Goal: Transaction & Acquisition: Book appointment/travel/reservation

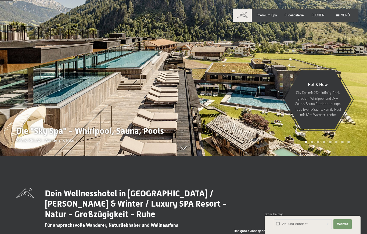
scroll to position [69, 0]
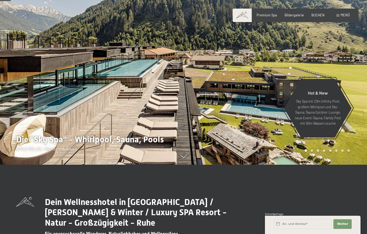
click at [348, 13] on div "Buchen Anfragen Premium Spa Bildergalerie BUCHEN Menü DE IT EN Gutschein Bilder…" at bounding box center [295, 15] width 109 height 5
click at [343, 17] on div "Menü" at bounding box center [342, 15] width 13 height 5
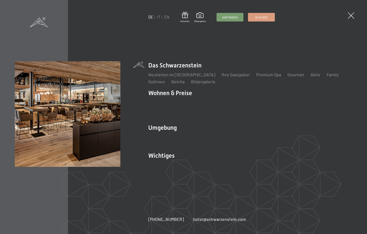
click at [268, 16] on link "Buchen" at bounding box center [261, 17] width 26 height 8
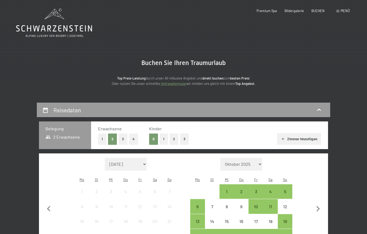
click at [347, 12] on span "Menü" at bounding box center [345, 11] width 9 height 4
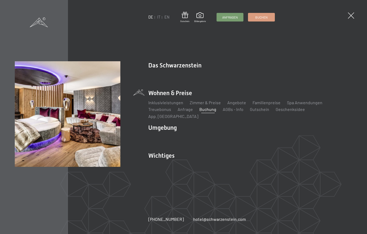
click at [159, 17] on link "IT" at bounding box center [158, 17] width 3 height 5
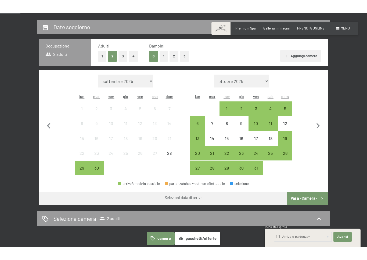
scroll to position [100, 0]
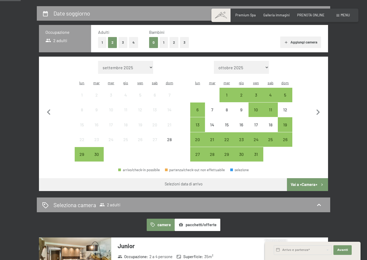
click at [259, 152] on div "31" at bounding box center [255, 158] width 13 height 13
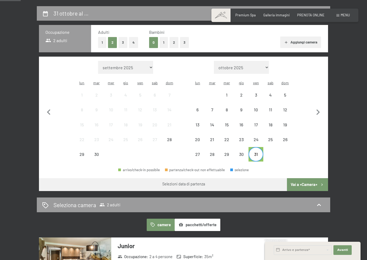
click at [241, 89] on div "2" at bounding box center [241, 94] width 13 height 13
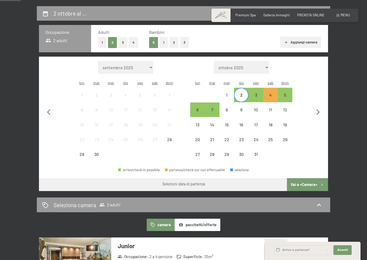
click at [242, 93] on div "2" at bounding box center [241, 99] width 13 height 13
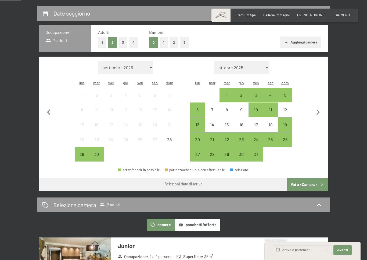
click at [284, 160] on div at bounding box center [285, 154] width 15 height 15
click at [319, 112] on icon "button" at bounding box center [318, 112] width 11 height 11
select select "2025-10-01"
select select "2025-11-01"
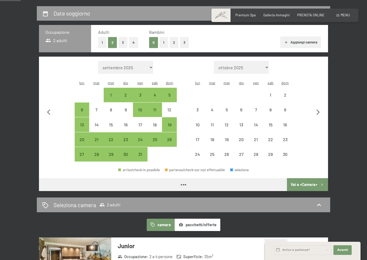
select select "2025-10-01"
select select "2025-11-01"
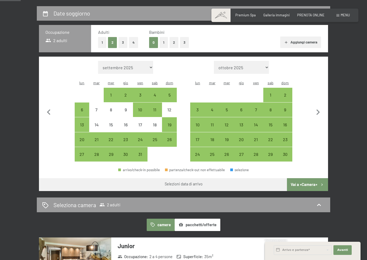
click at [143, 152] on div "31" at bounding box center [140, 158] width 13 height 13
select select "2025-10-01"
select select "2025-11-01"
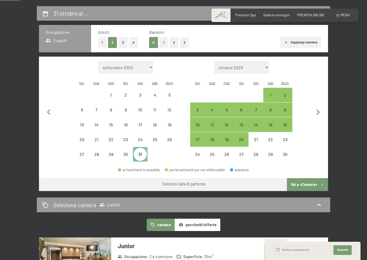
click at [285, 93] on div "2" at bounding box center [284, 99] width 13 height 13
select select "2025-10-01"
select select "2025-11-01"
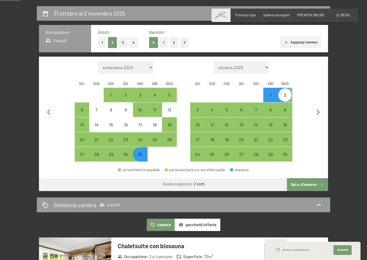
click at [316, 184] on button "Vai a «Camera»" at bounding box center [307, 184] width 41 height 13
select select "2025-10-01"
select select "2025-11-01"
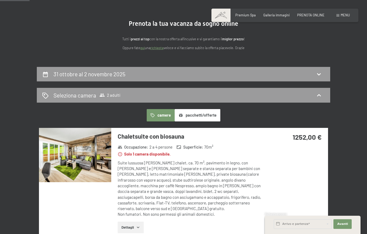
scroll to position [39, 0]
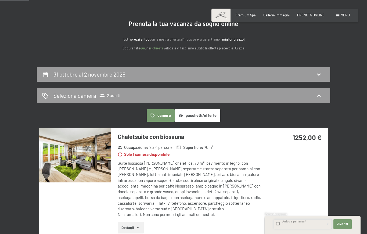
click at [307, 224] on input "text" at bounding box center [303, 224] width 58 height 10
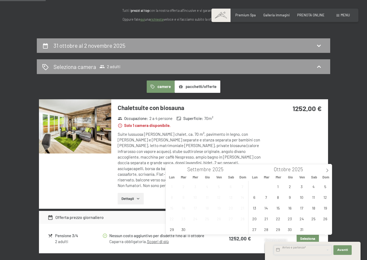
scroll to position [70, 0]
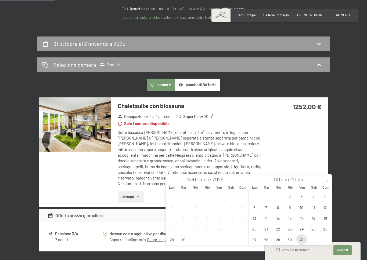
click at [298, 234] on span "31" at bounding box center [301, 240] width 10 height 10
click at [328, 178] on span at bounding box center [327, 179] width 9 height 9
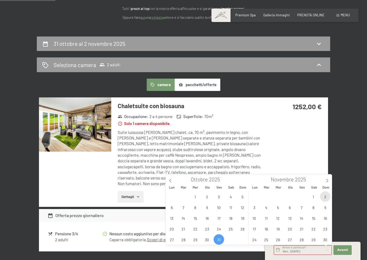
click at [324, 198] on span "2" at bounding box center [325, 197] width 10 height 10
type input "Ven. 31/10/2025 - Dom. 02/11/2025"
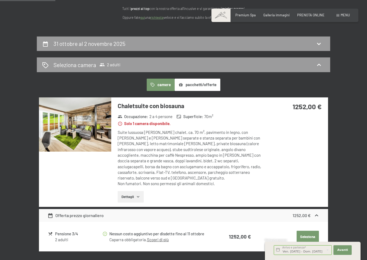
click at [307, 231] on button "Seleziona" at bounding box center [308, 237] width 22 height 12
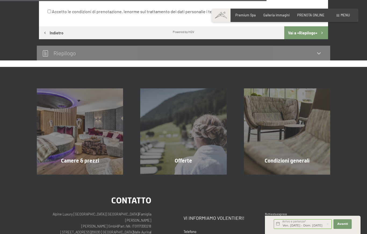
scroll to position [395, 0]
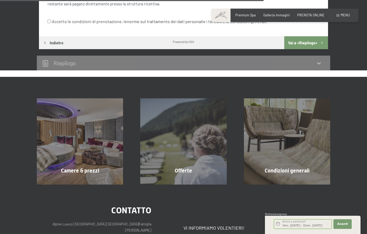
click at [60, 167] on div "Camere & prezzi" at bounding box center [79, 171] width 103 height 8
